Goal: Information Seeking & Learning: Learn about a topic

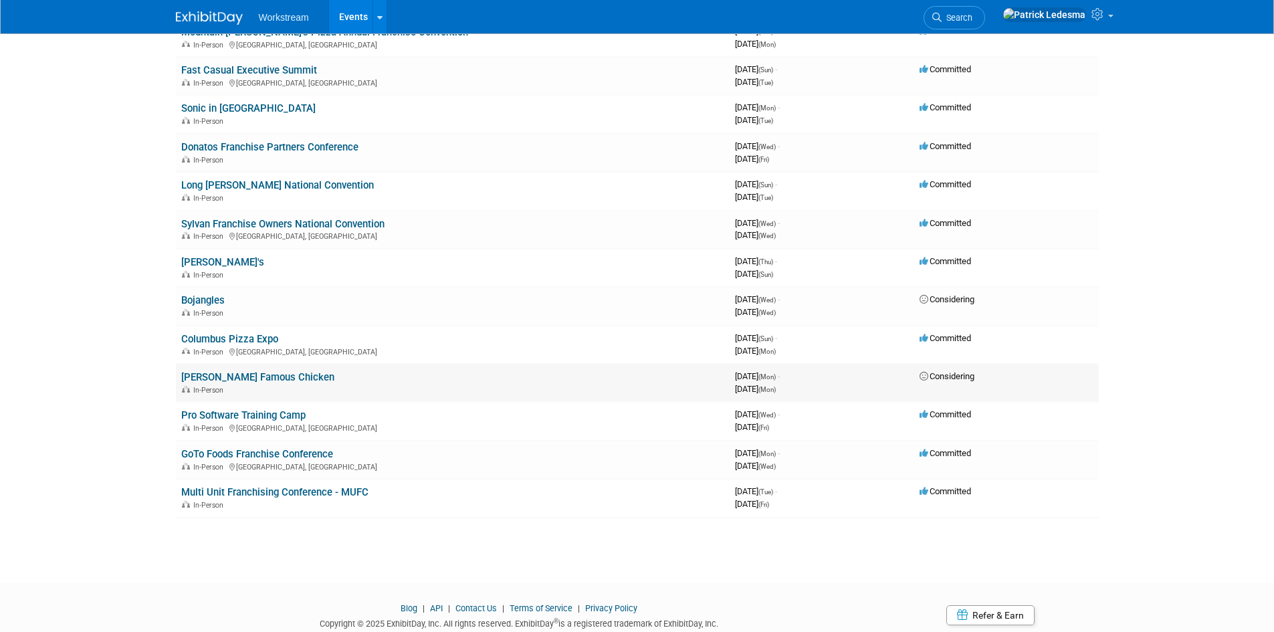
scroll to position [355, 0]
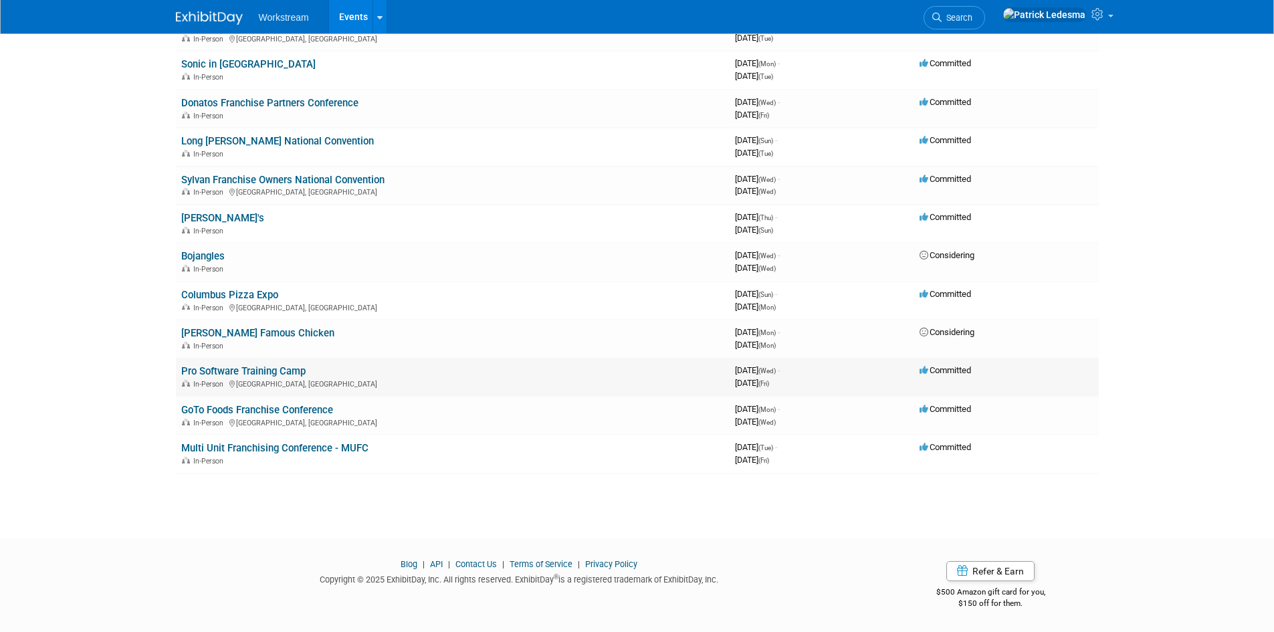
click at [354, 375] on td "Pro Software Training Camp In-Person [GEOGRAPHIC_DATA], [GEOGRAPHIC_DATA]" at bounding box center [453, 377] width 554 height 38
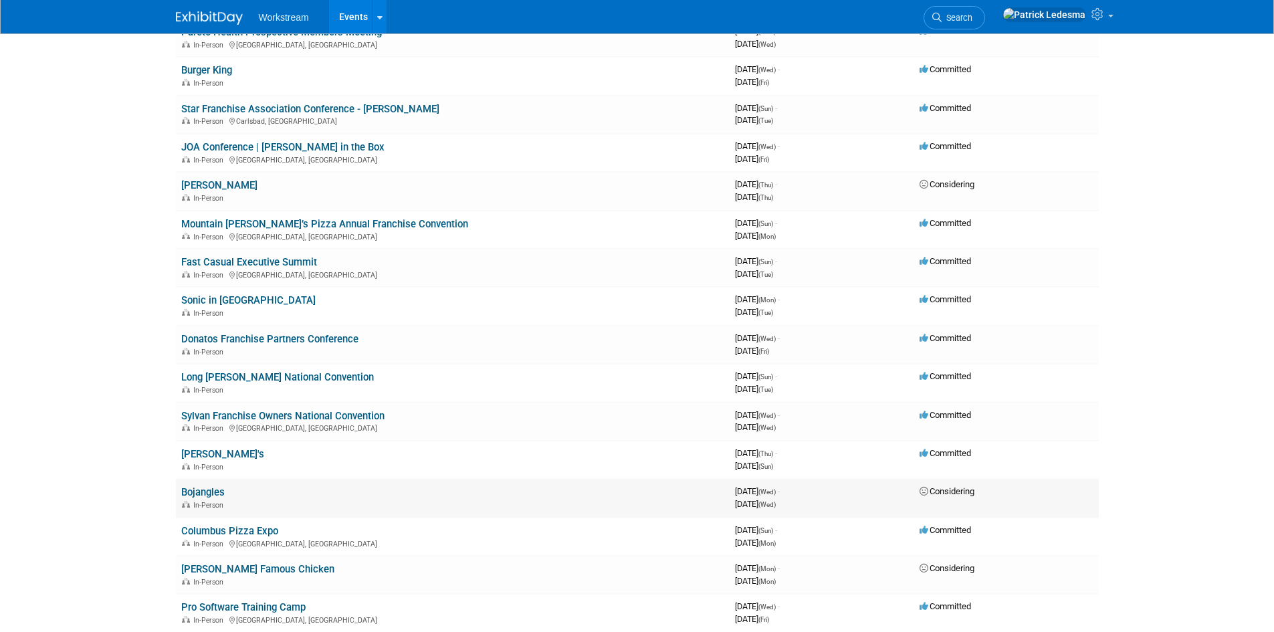
scroll to position [0, 0]
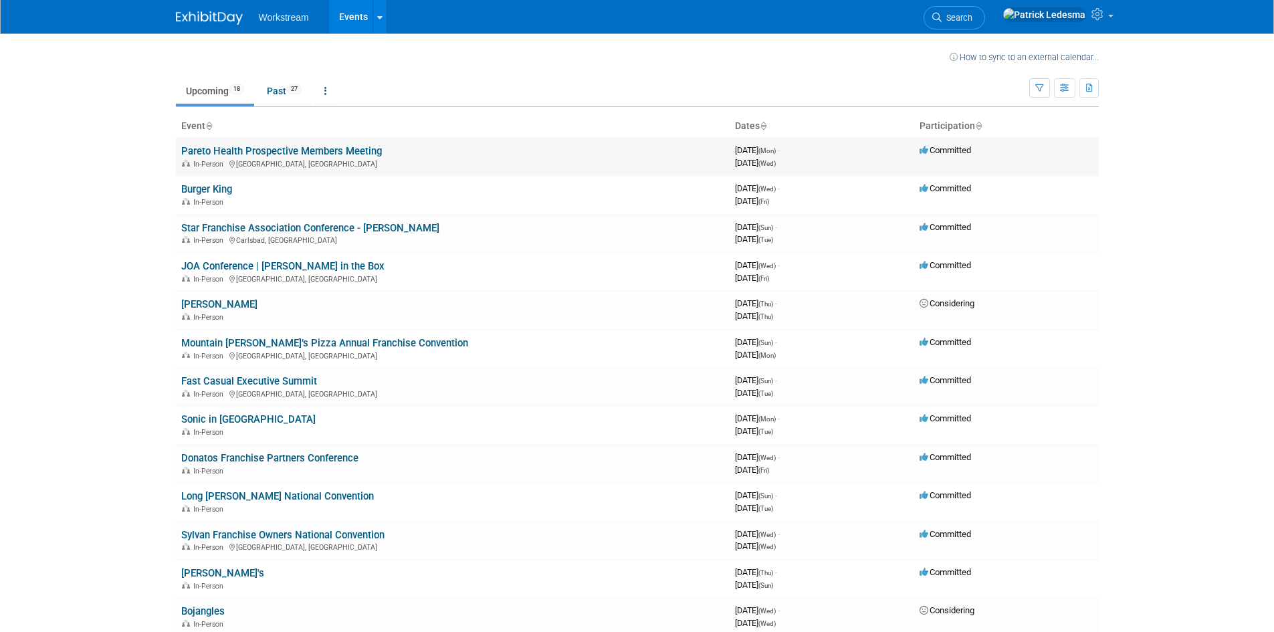
click at [292, 148] on link "Pareto Health Prospective Members Meeting" at bounding box center [281, 151] width 201 height 12
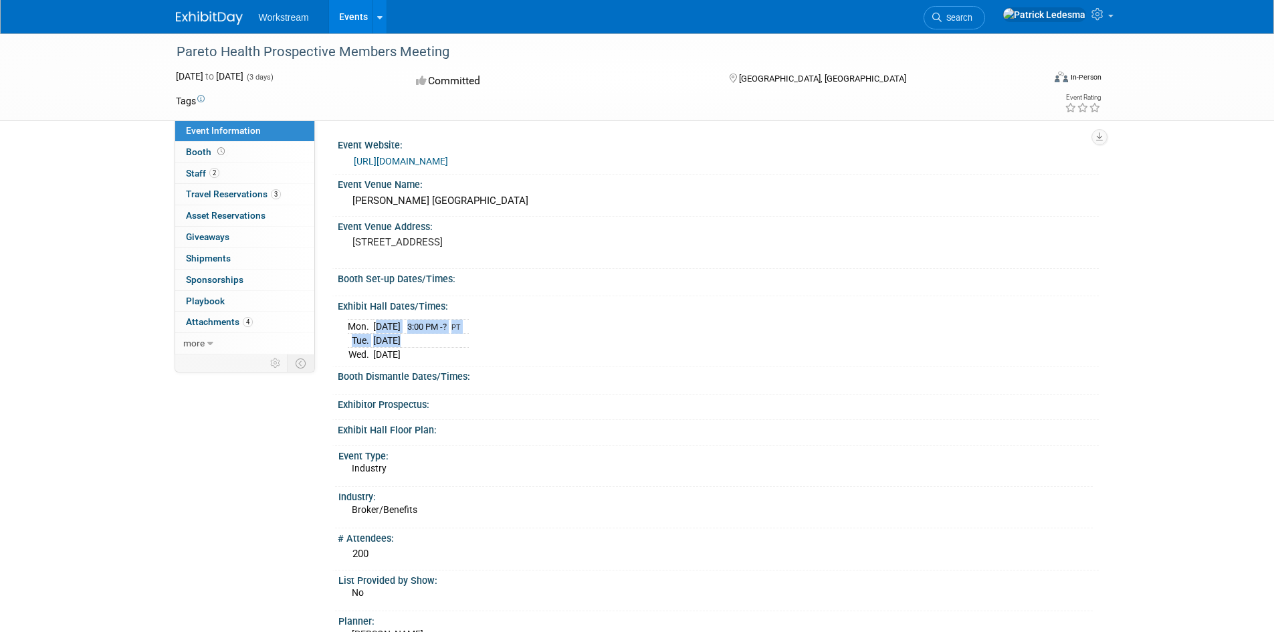
drag, startPoint x: 373, startPoint y: 326, endPoint x: 458, endPoint y: 337, distance: 86.3
click at [459, 336] on tbody "Mon. Aug 18, 2025 3:00 PM - ? PT Tue. Aug 19, 2025 Wed. Aug 20, 2025" at bounding box center [408, 340] width 121 height 42
click at [444, 358] on td at bounding box center [431, 355] width 60 height 14
drag, startPoint x: 378, startPoint y: 344, endPoint x: 441, endPoint y: 354, distance: 63.6
click at [441, 354] on tbody "Mon. Aug 18, 2025 3:00 PM - ? PT Tue. Aug 19, 2025 Wed. Aug 20, 2025" at bounding box center [408, 340] width 121 height 42
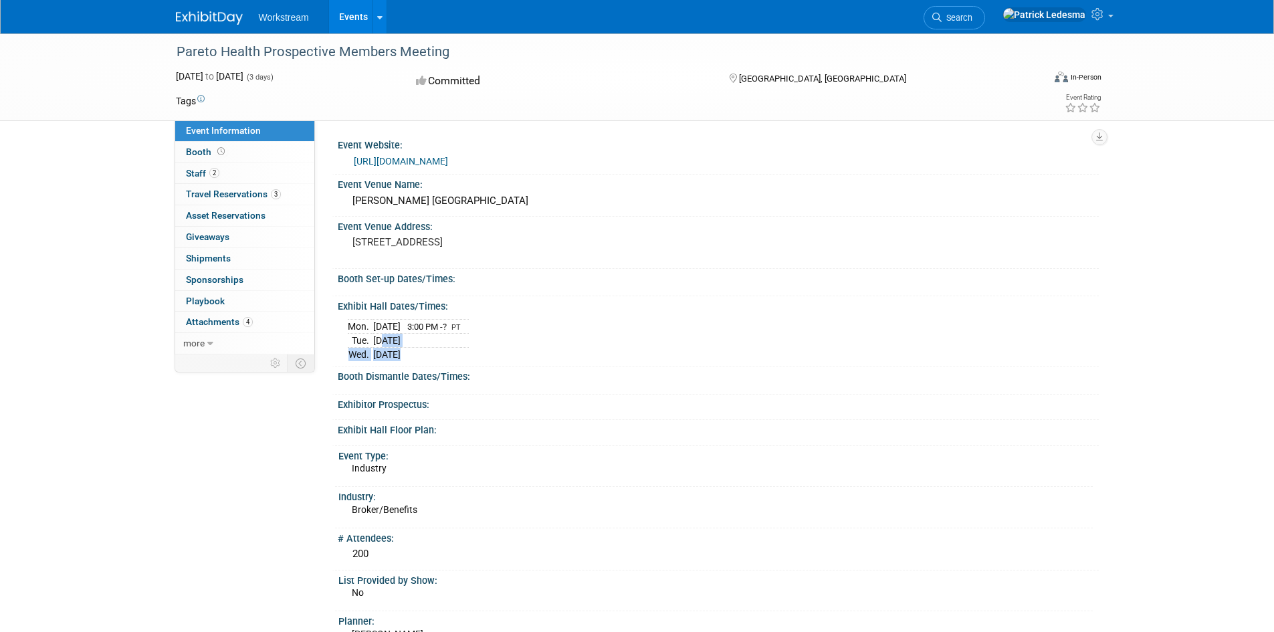
click at [441, 355] on td at bounding box center [431, 355] width 60 height 14
click at [448, 157] on link "https://web.cvent.com/event/e335ce92-da69-4d93-9cad-08daf139d974/summary" at bounding box center [401, 161] width 94 height 11
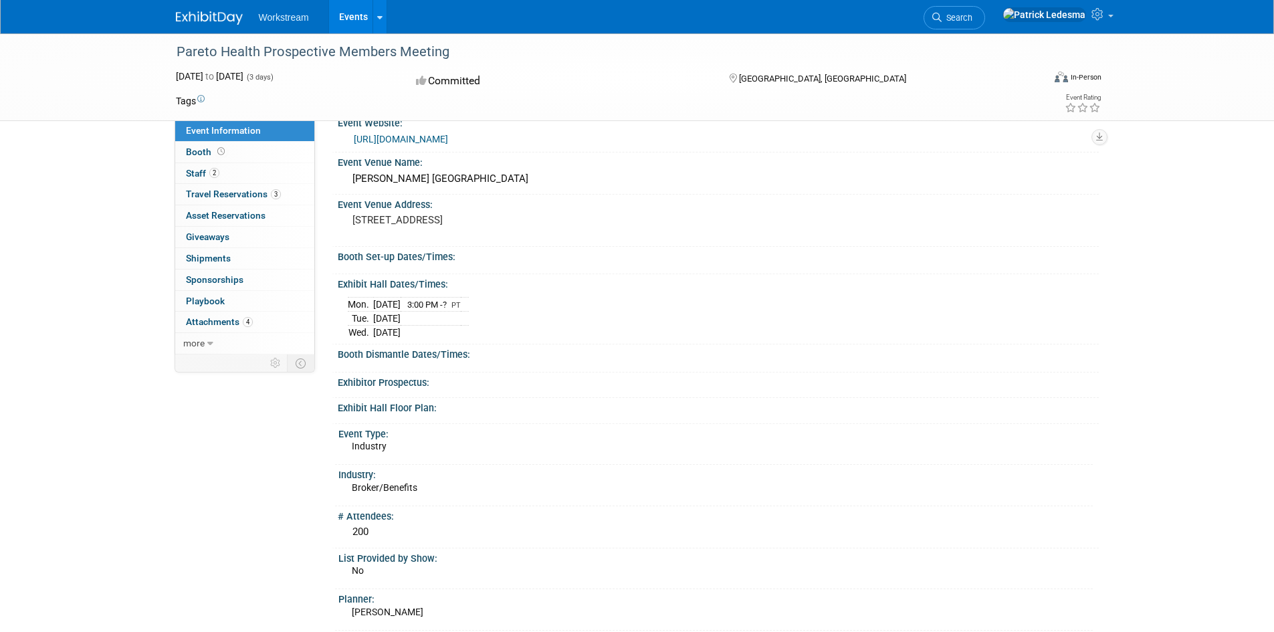
drag, startPoint x: 633, startPoint y: 206, endPoint x: 647, endPoint y: 221, distance: 20.3
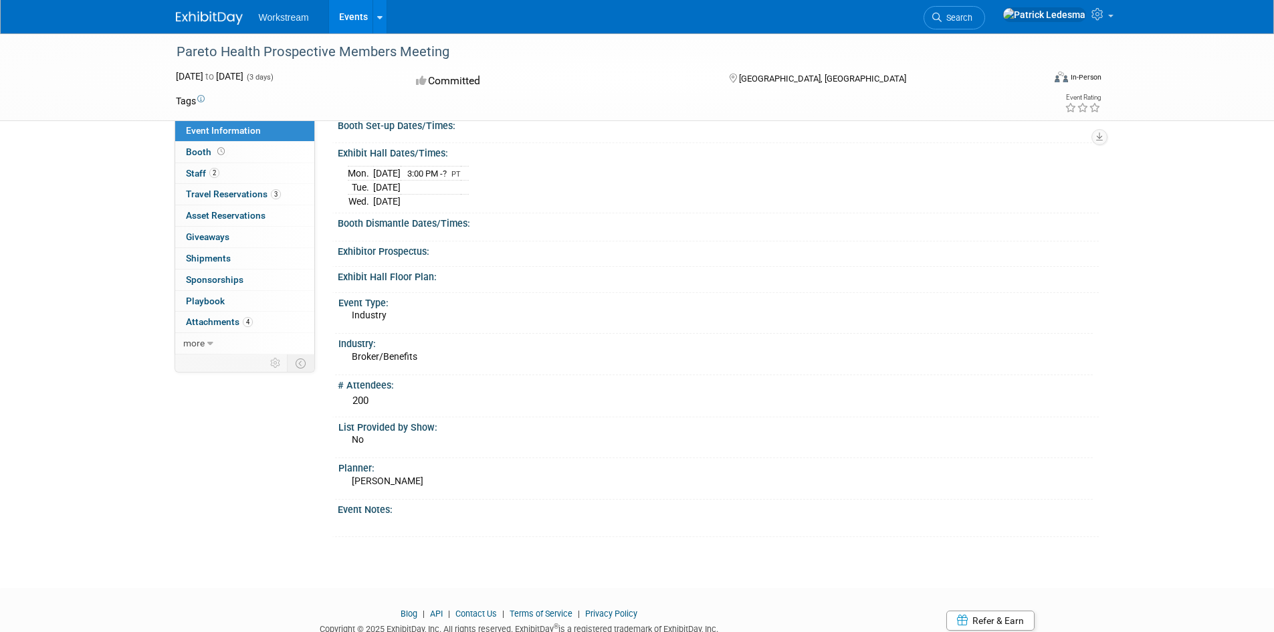
scroll to position [203, 0]
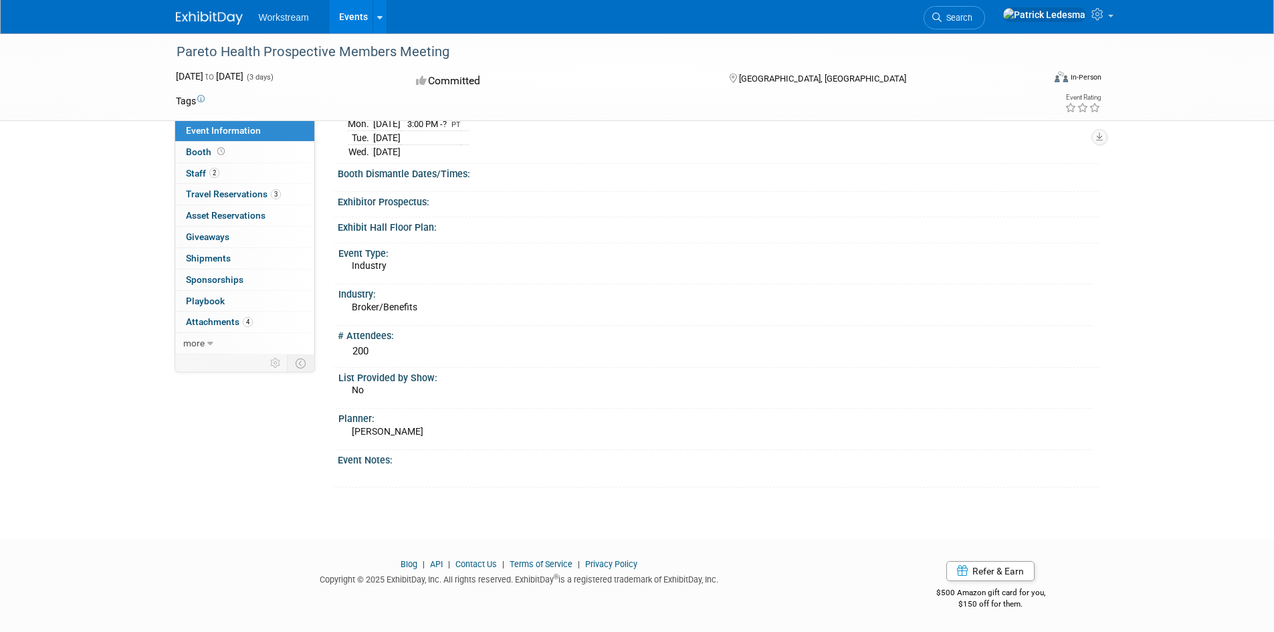
drag, startPoint x: 647, startPoint y: 221, endPoint x: 656, endPoint y: 308, distance: 87.4
